Goal: Find specific page/section: Find specific page/section

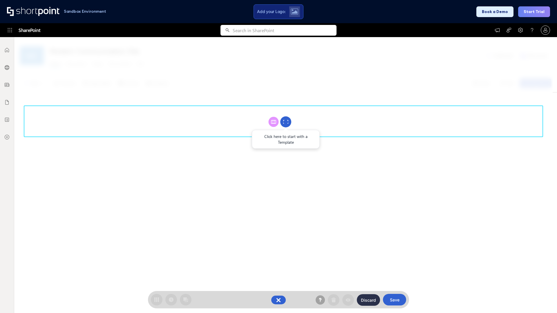
click at [286, 122] on circle at bounding box center [285, 122] width 11 height 11
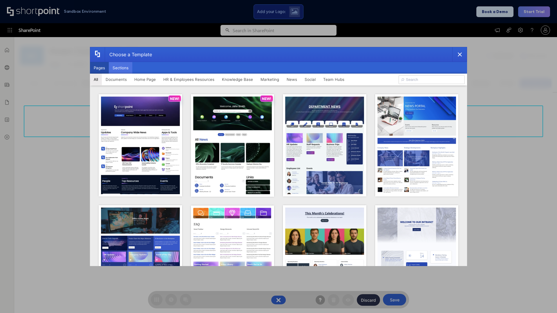
click at [120, 68] on button "Sections" at bounding box center [120, 68] width 23 height 12
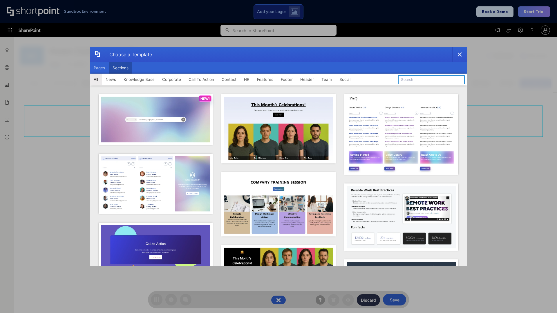
type input "Company Policy"
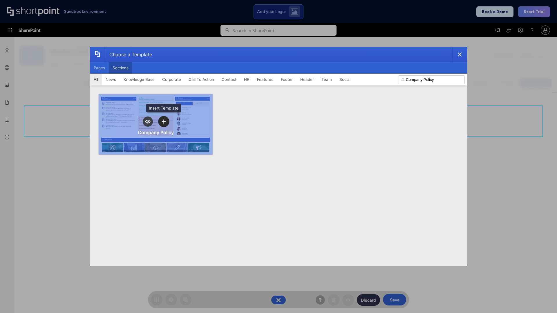
click at [164, 122] on icon "template selector" at bounding box center [164, 122] width 4 height 4
